Goal: Use online tool/utility: Utilize a website feature to perform a specific function

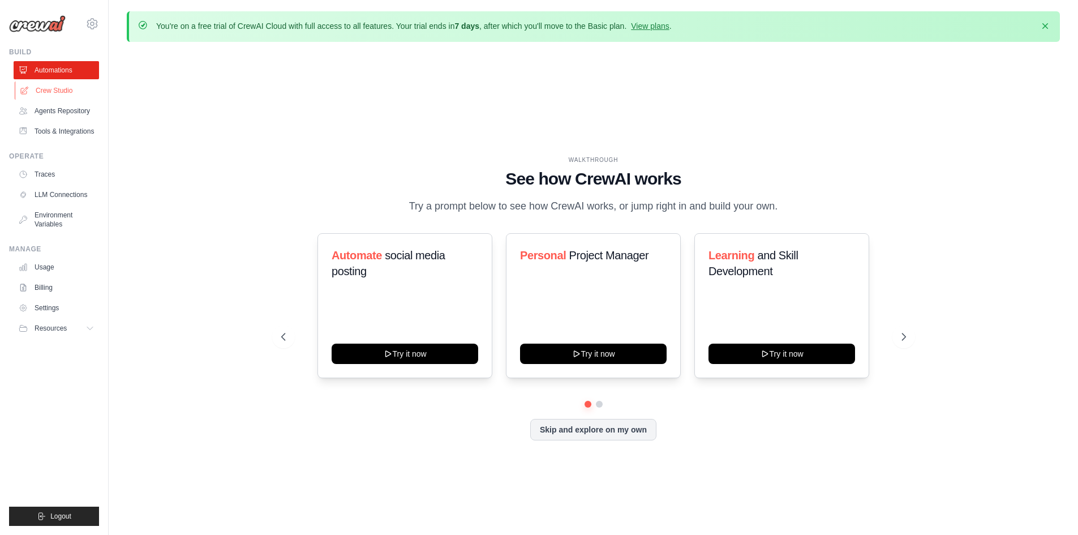
click at [53, 89] on link "Crew Studio" at bounding box center [57, 90] width 85 height 18
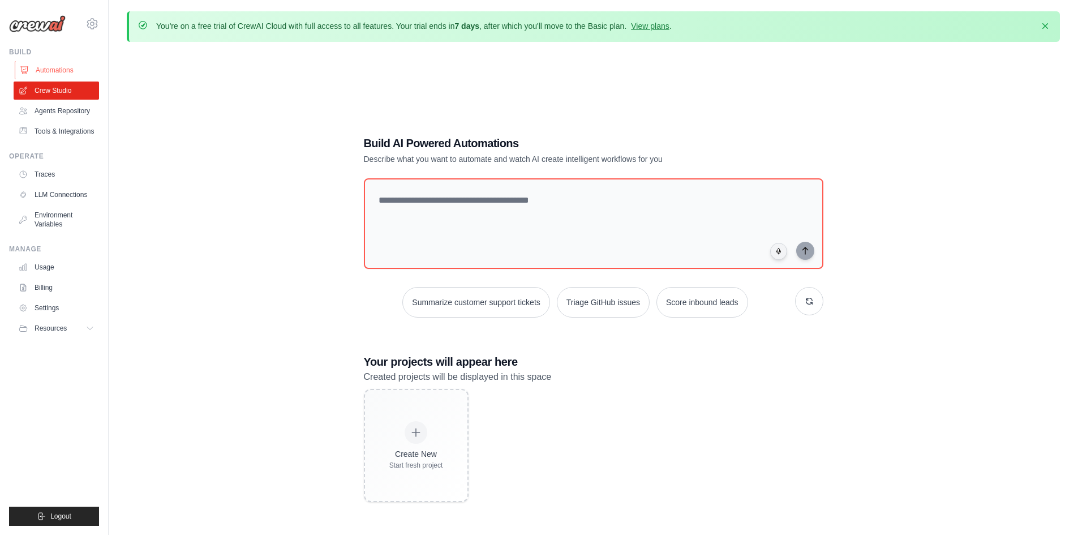
click at [44, 66] on link "Automations" at bounding box center [57, 70] width 85 height 18
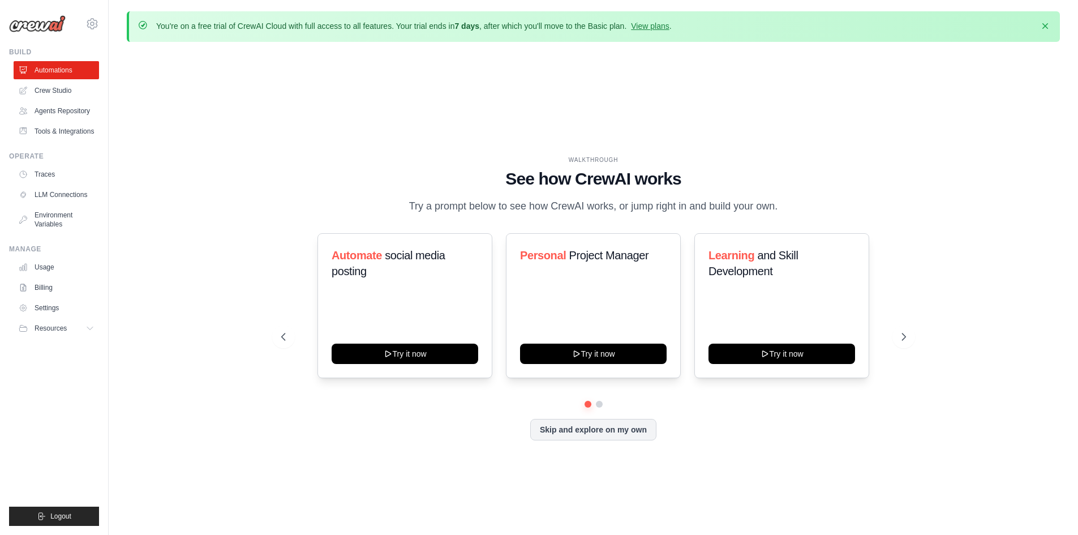
click at [48, 111] on link "Agents Repository" at bounding box center [56, 111] width 85 height 18
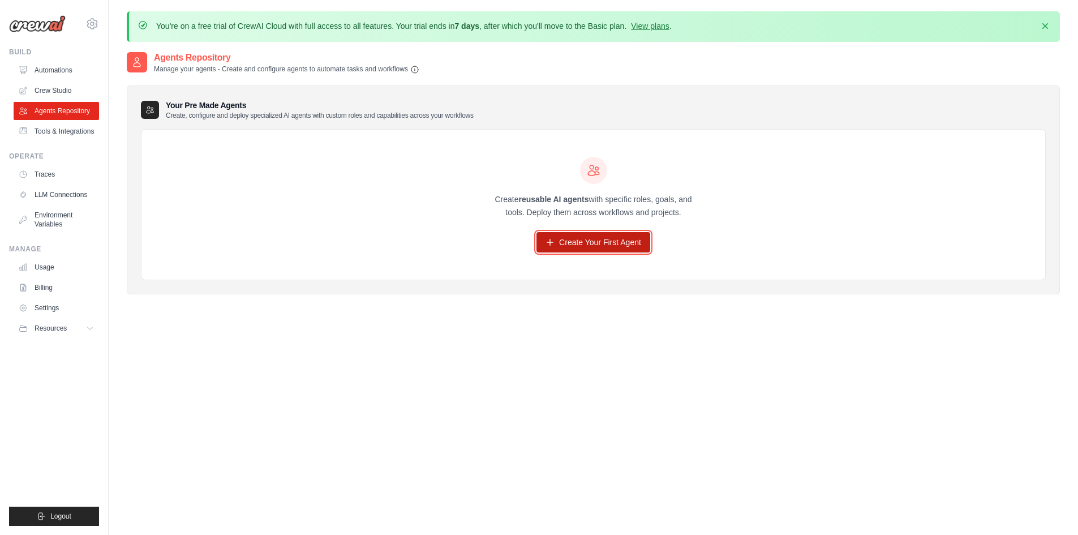
click at [593, 245] on link "Create Your First Agent" at bounding box center [593, 242] width 114 height 20
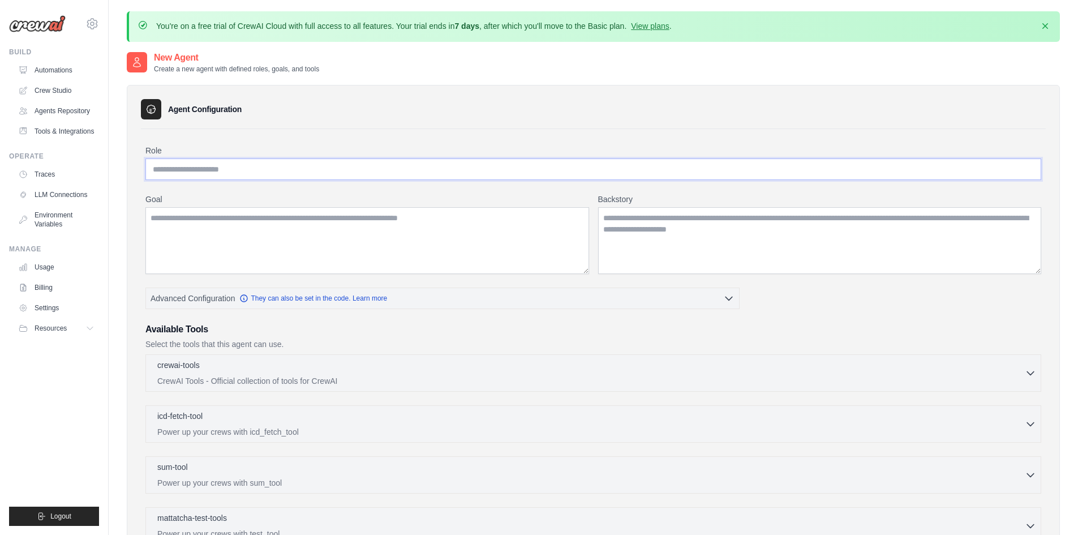
click at [266, 169] on input "Role" at bounding box center [592, 168] width 895 height 21
click at [178, 58] on h2 "New Agent" at bounding box center [236, 58] width 165 height 14
click at [71, 106] on link "Agents Repository" at bounding box center [57, 111] width 85 height 18
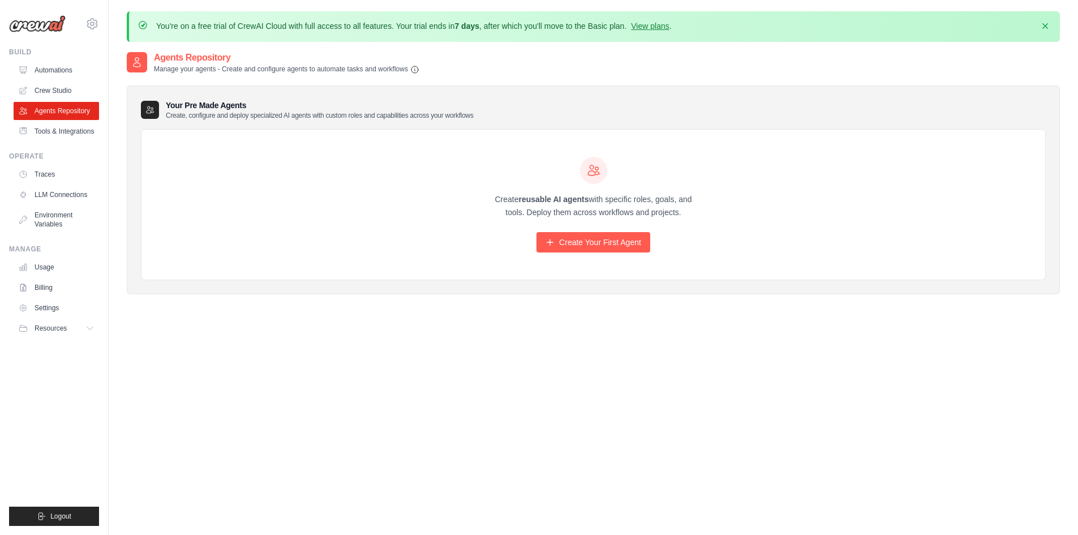
click at [55, 122] on ul "Automations Crew Studio Agents Repository Tools & Integrations" at bounding box center [56, 100] width 85 height 79
click at [58, 135] on link "Tools & Integrations" at bounding box center [57, 131] width 85 height 18
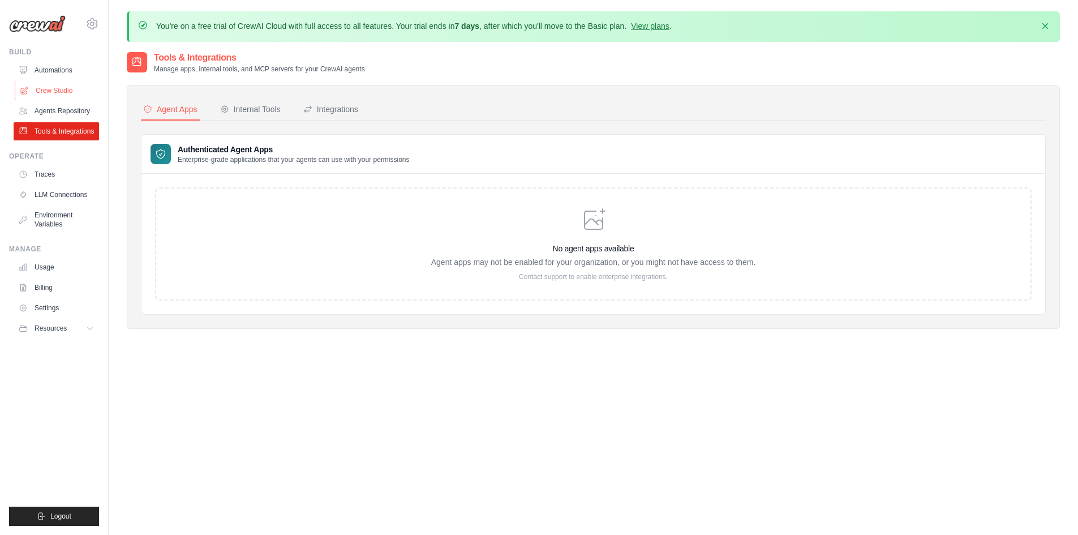
click at [46, 91] on link "Crew Studio" at bounding box center [57, 90] width 85 height 18
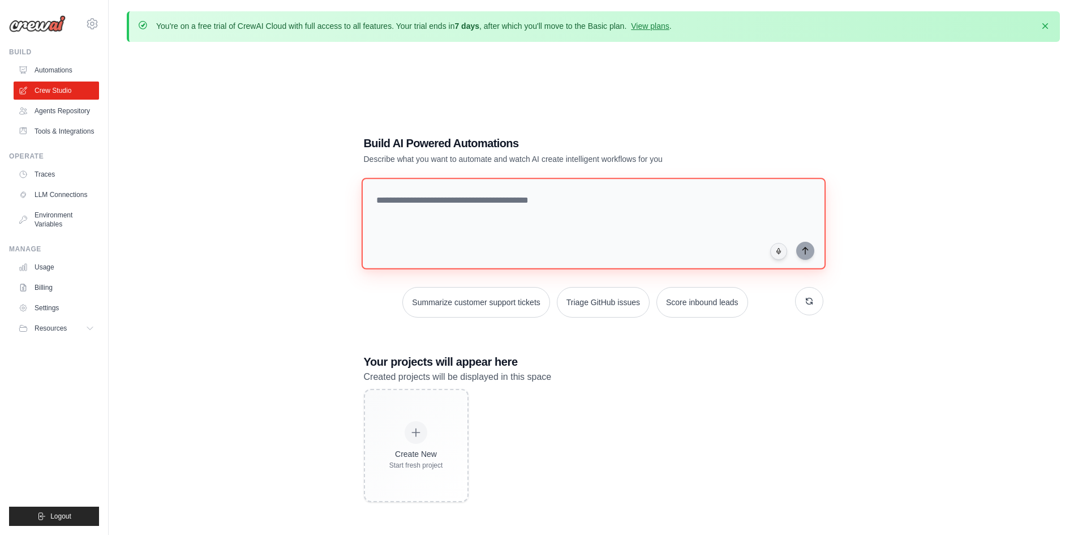
click at [424, 195] on textarea at bounding box center [593, 224] width 464 height 92
type textarea "**********"
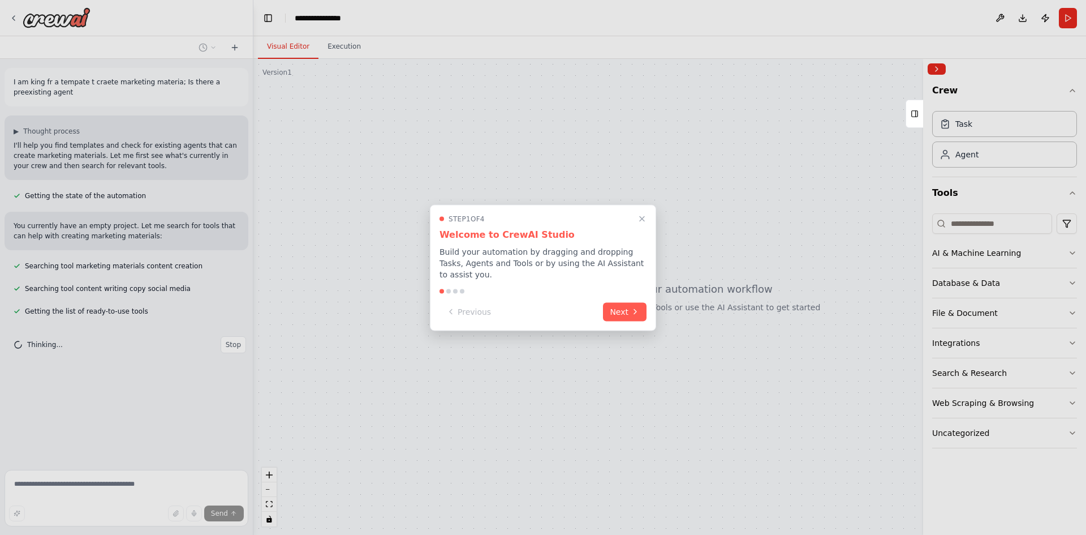
click at [758, 221] on div at bounding box center [543, 267] width 1086 height 535
click at [644, 223] on icon "Close walkthrough" at bounding box center [642, 218] width 10 height 10
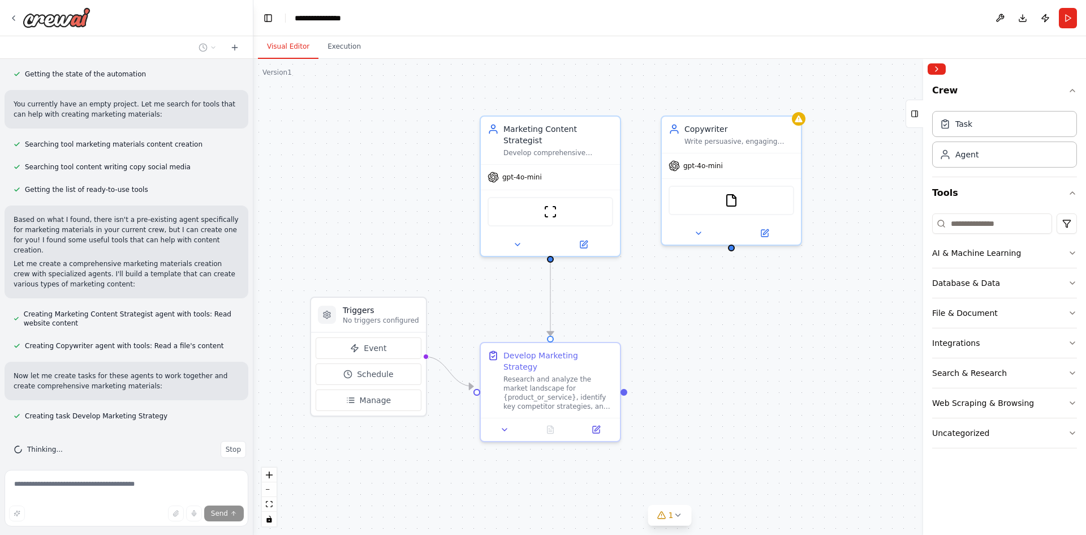
scroll to position [144, 0]
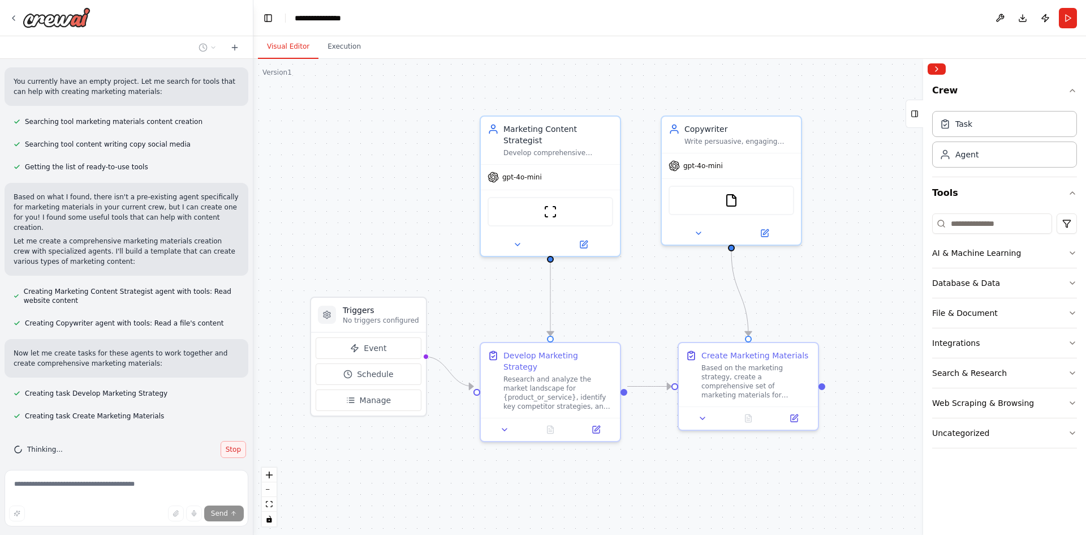
click at [226, 445] on span "Stop" at bounding box center [233, 449] width 15 height 9
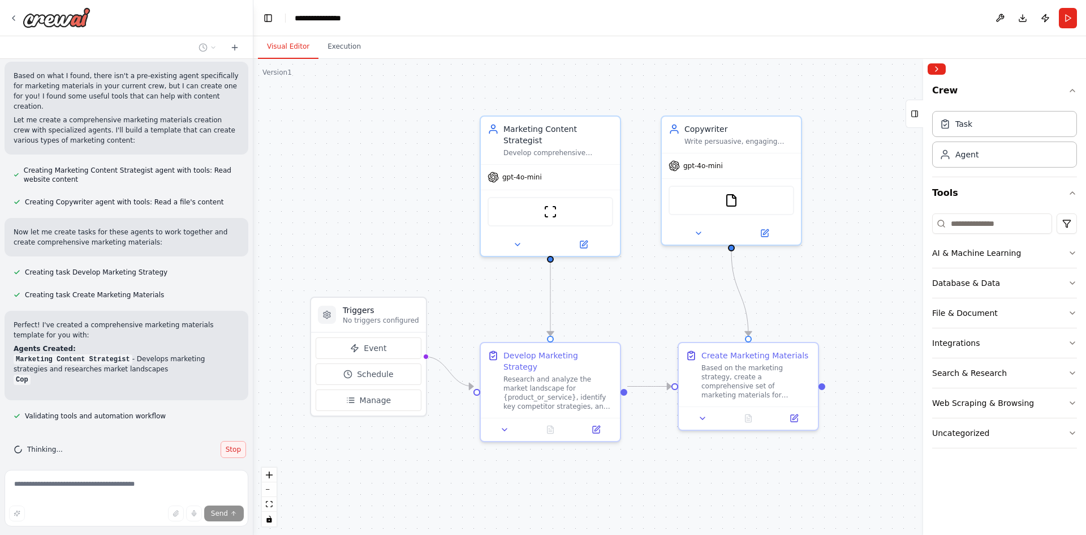
click at [226, 445] on span "Stop" at bounding box center [233, 449] width 15 height 9
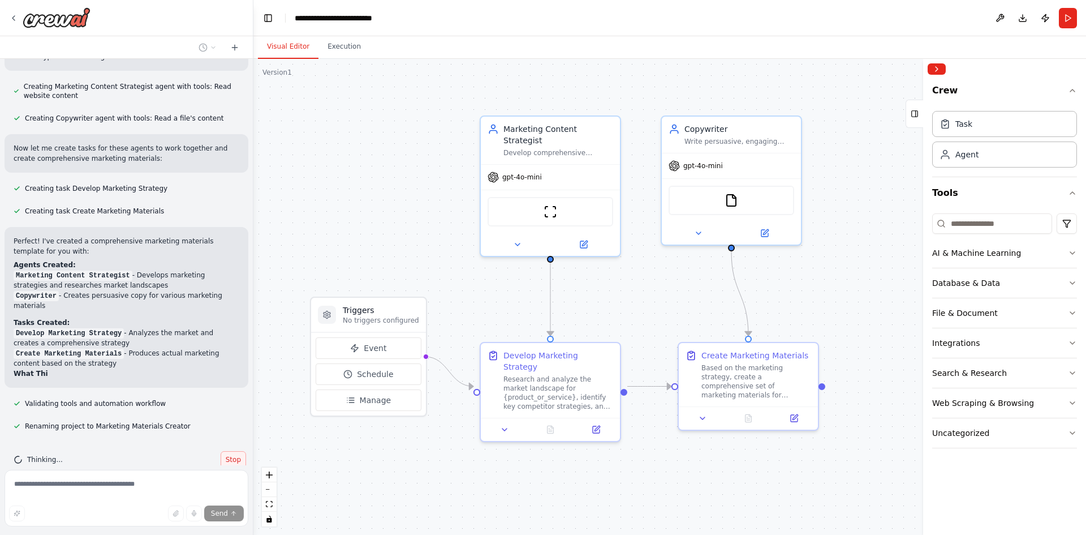
click at [228, 455] on span "Stop" at bounding box center [233, 459] width 15 height 9
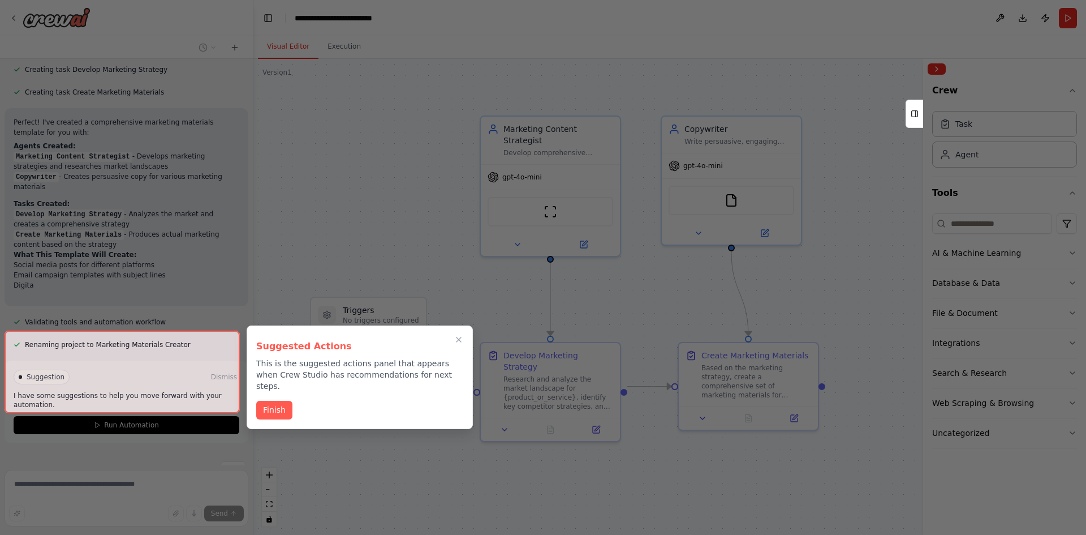
scroll to position [478, 0]
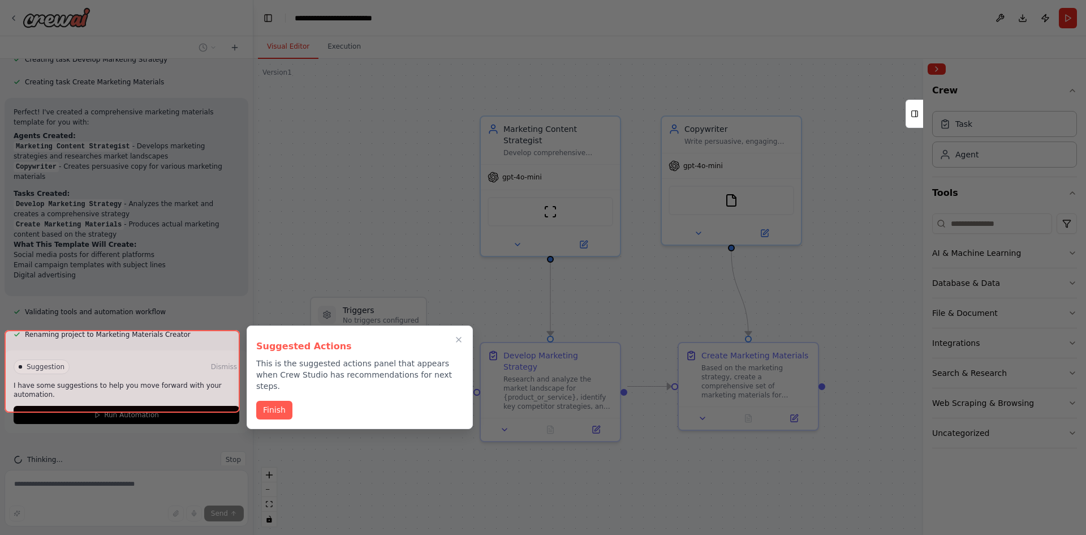
type textarea "**********"
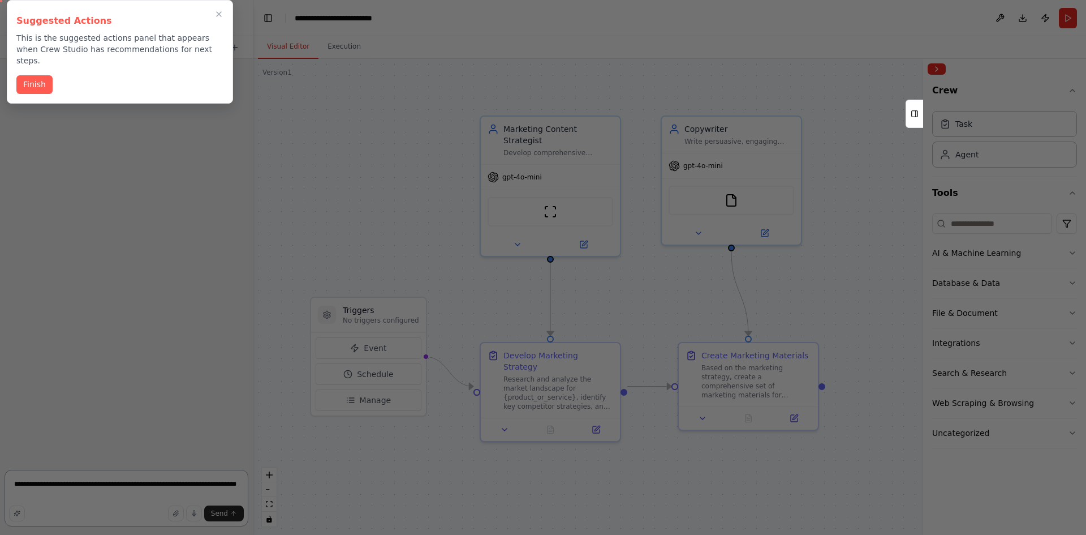
scroll to position [0, 0]
click at [219, 17] on icon "Close walkthrough" at bounding box center [219, 14] width 10 height 10
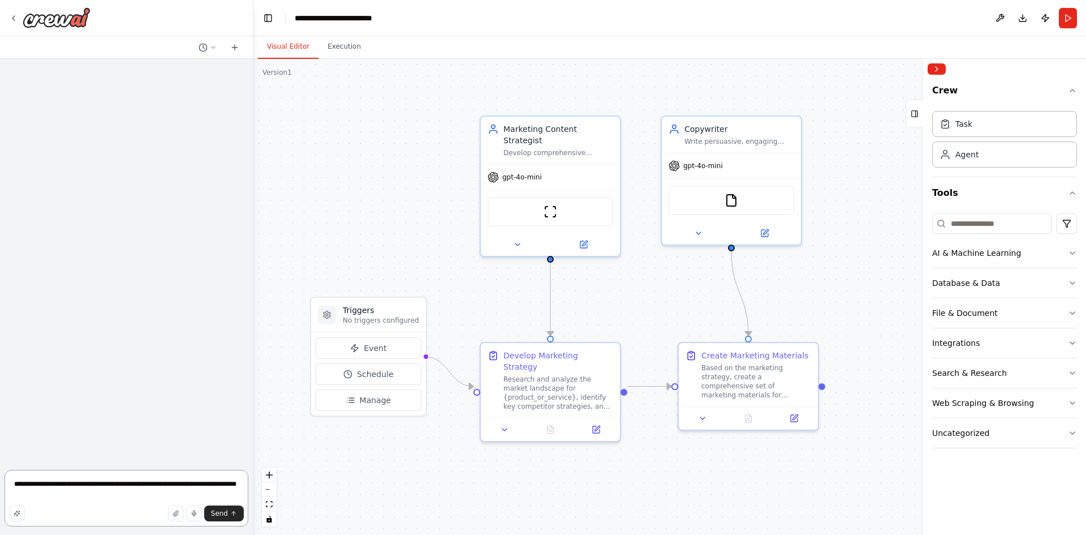
click at [46, 498] on textarea "**********" at bounding box center [127, 498] width 244 height 57
drag, startPoint x: 41, startPoint y: 488, endPoint x: 0, endPoint y: 472, distance: 44.2
click at [0, 472] on div "**********" at bounding box center [126, 267] width 253 height 535
click at [218, 516] on span "Send" at bounding box center [219, 513] width 17 height 9
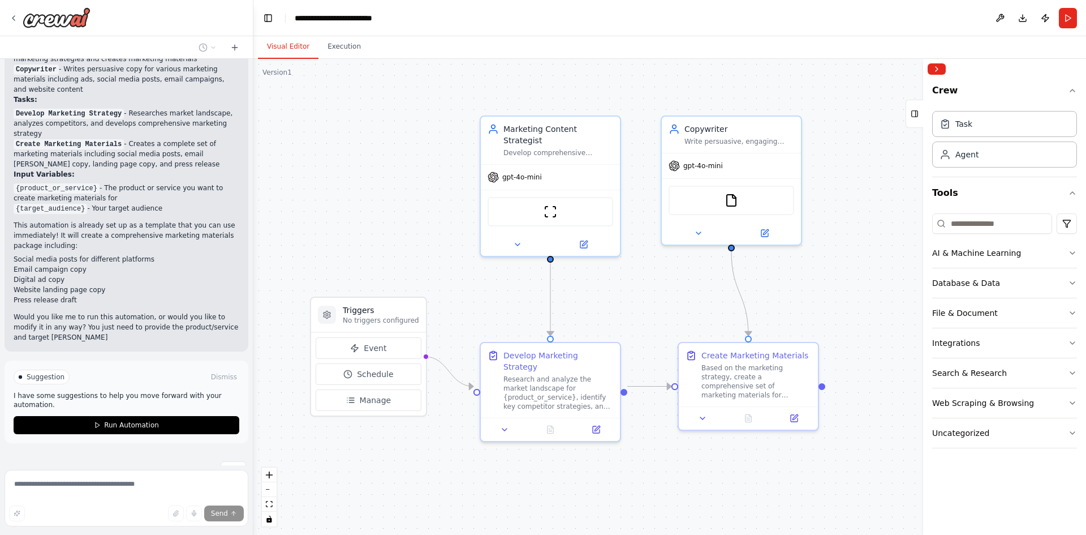
scroll to position [232, 0]
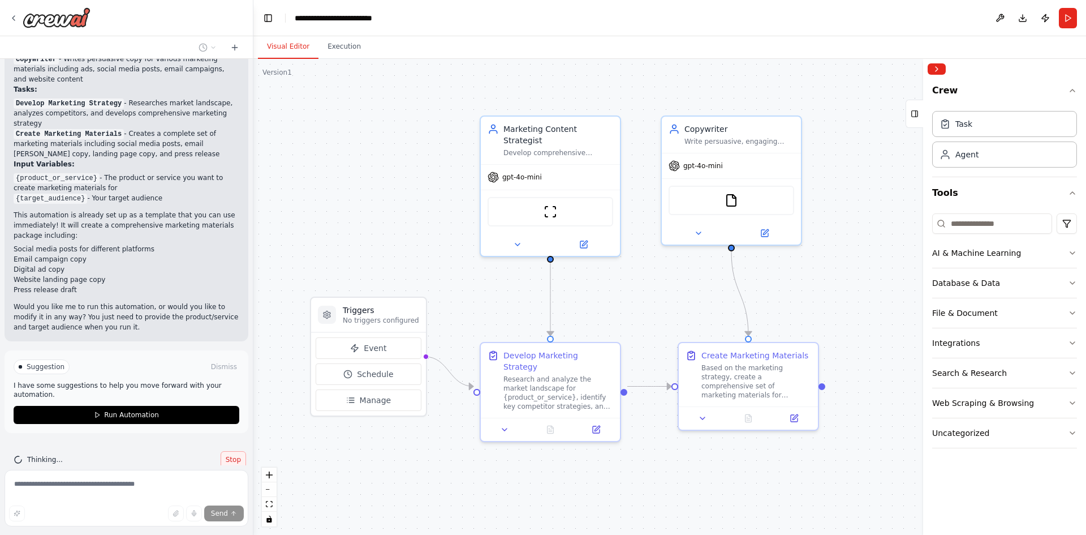
click at [226, 455] on span "Stop" at bounding box center [233, 459] width 15 height 9
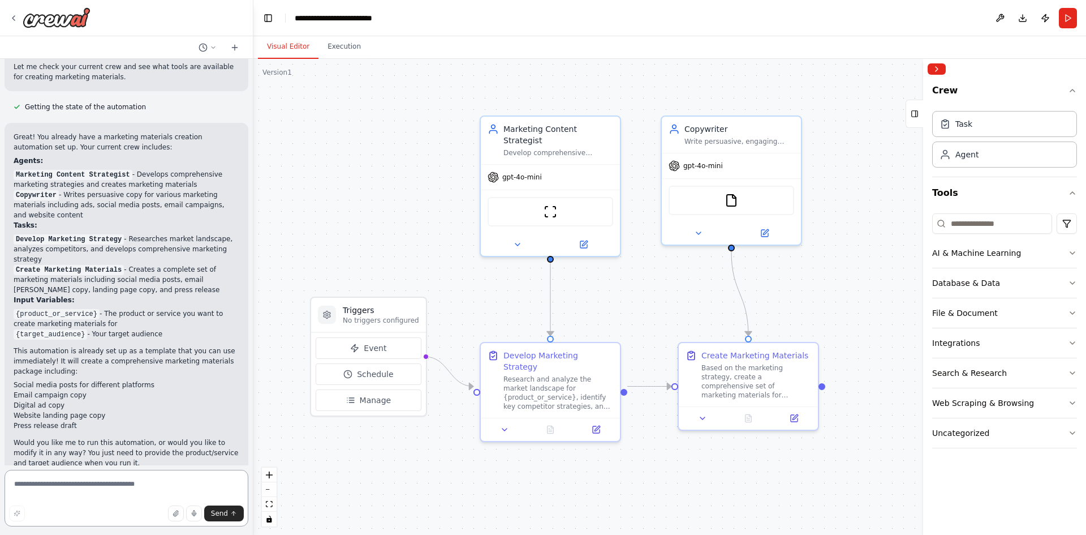
click at [46, 488] on textarea at bounding box center [127, 498] width 244 height 57
type textarea "**********"
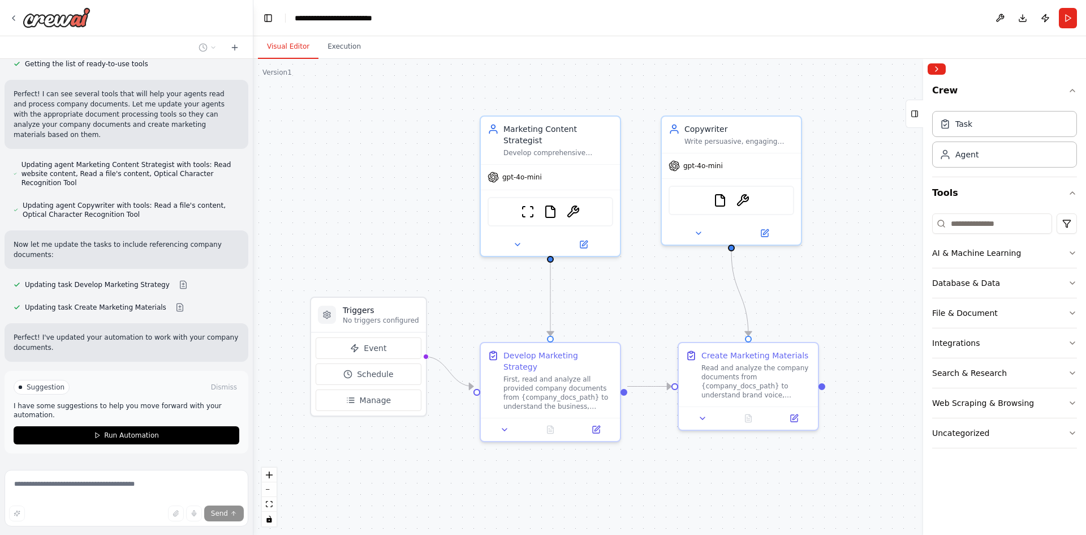
scroll to position [675, 0]
